Goal: Find contact information: Find contact information

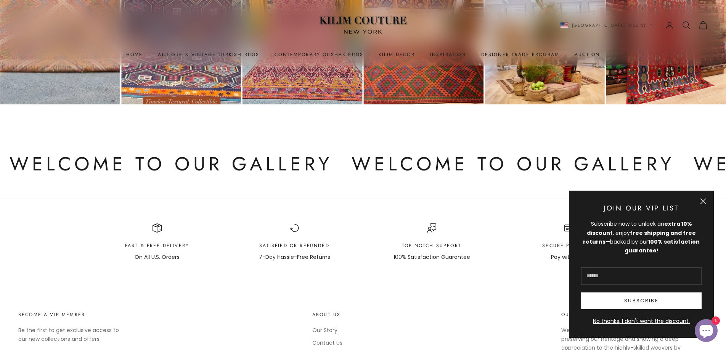
scroll to position [1465, 0]
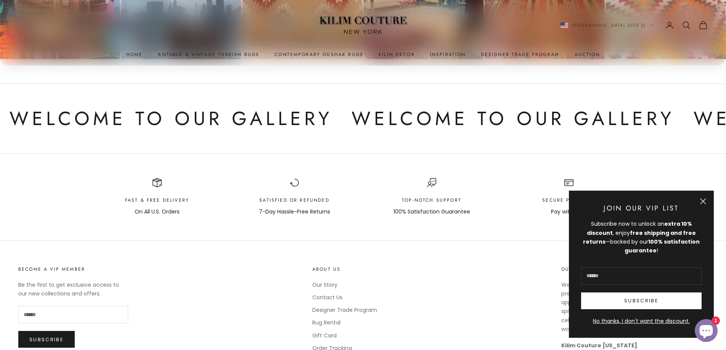
click at [701, 200] on button "Close" at bounding box center [703, 201] width 6 height 6
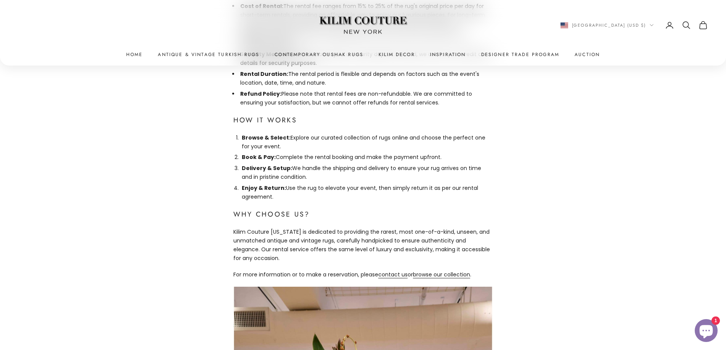
scroll to position [639, 0]
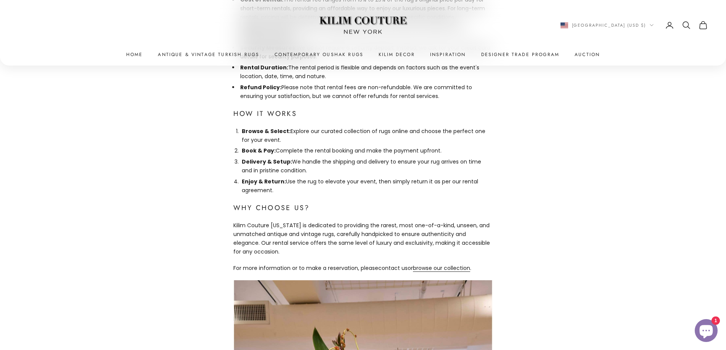
click at [388, 264] on link "contact us" at bounding box center [392, 268] width 29 height 8
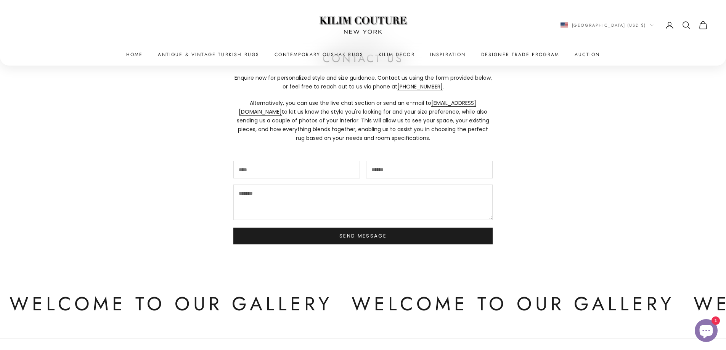
scroll to position [72, 0]
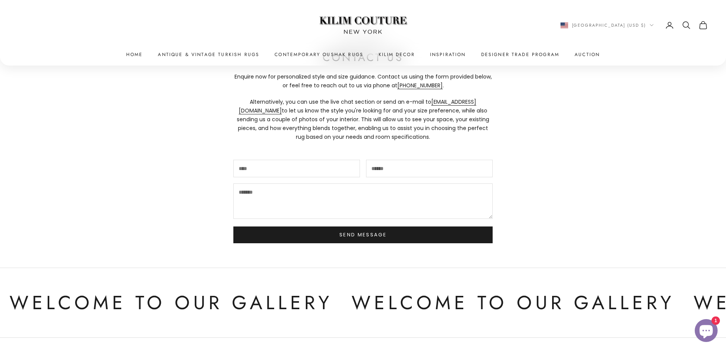
click at [169, 148] on div "Get in Touch Contact Us Enquire now for personalized style and size guidance. C…" at bounding box center [363, 139] width 726 height 258
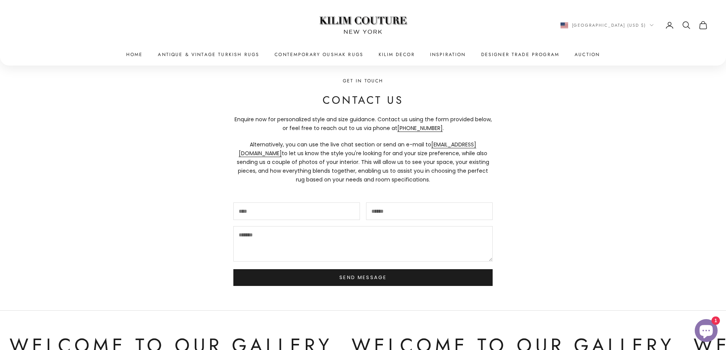
scroll to position [28, 0]
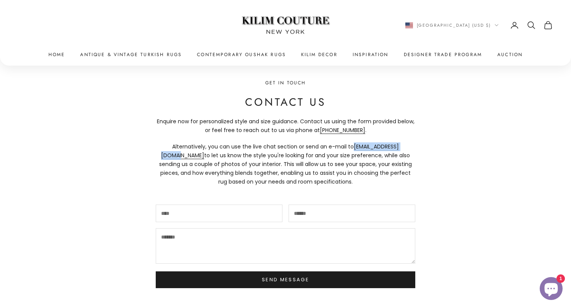
drag, startPoint x: 337, startPoint y: 146, endPoint x: 399, endPoint y: 146, distance: 61.8
click at [399, 146] on p "Alternatively, you can use the live chat section or send an e-mail to [EMAIL_AD…" at bounding box center [285, 164] width 259 height 44
copy link "[EMAIL_ADDRESS][DOMAIN_NAME]"
